Goal: Register for event/course

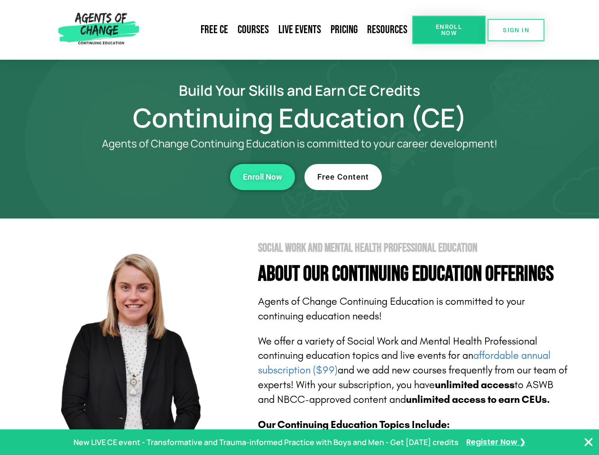
click at [299, 228] on section "Social Work and Mental Health Professional Education About Our Continuing Educa…" at bounding box center [299, 418] width 599 height 398
click at [388, 30] on link "Resources" at bounding box center [387, 30] width 50 height 22
click at [449, 30] on span "Enroll Now" at bounding box center [448, 30] width 43 height 12
click at [516, 30] on span "SIGN IN" at bounding box center [516, 30] width 27 height 6
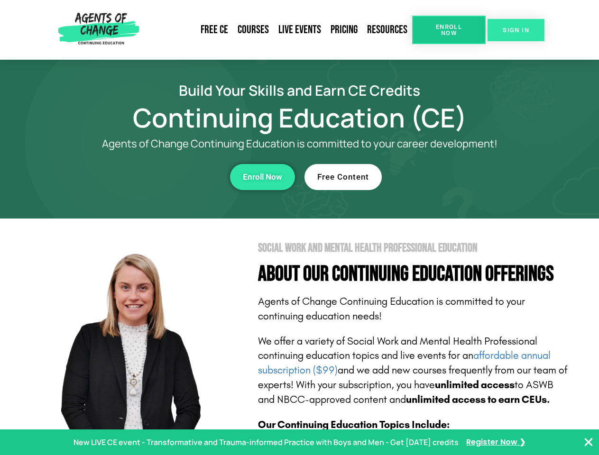
click at [516, 30] on span "SIGN IN" at bounding box center [516, 30] width 27 height 6
click at [165, 177] on div "Enroll Now" at bounding box center [164, 177] width 261 height 26
click at [262, 177] on span "Enroll Now" at bounding box center [262, 177] width 39 height 8
